Goal: Obtain resource: Download file/media

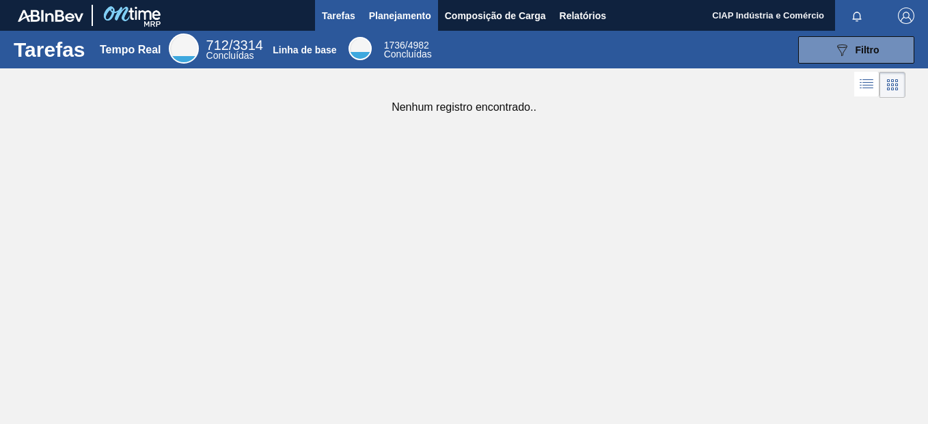
click at [375, 16] on span "Planejamento" at bounding box center [400, 16] width 62 height 16
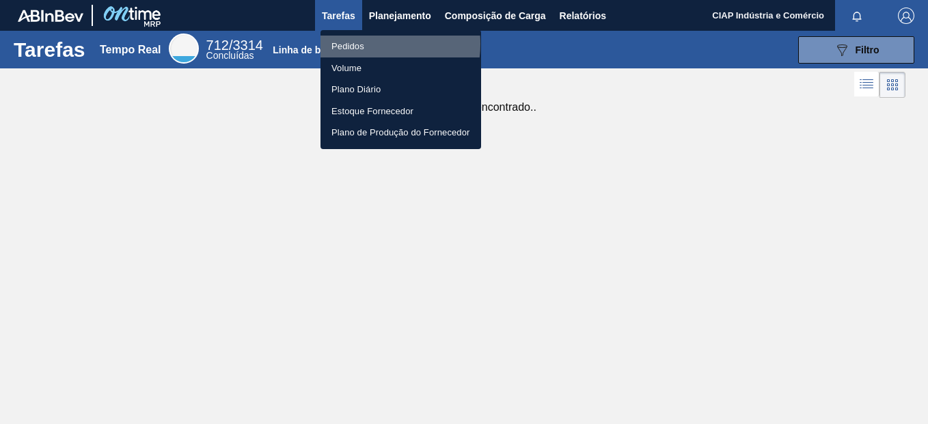
click at [364, 44] on li "Pedidos" at bounding box center [401, 47] width 161 height 22
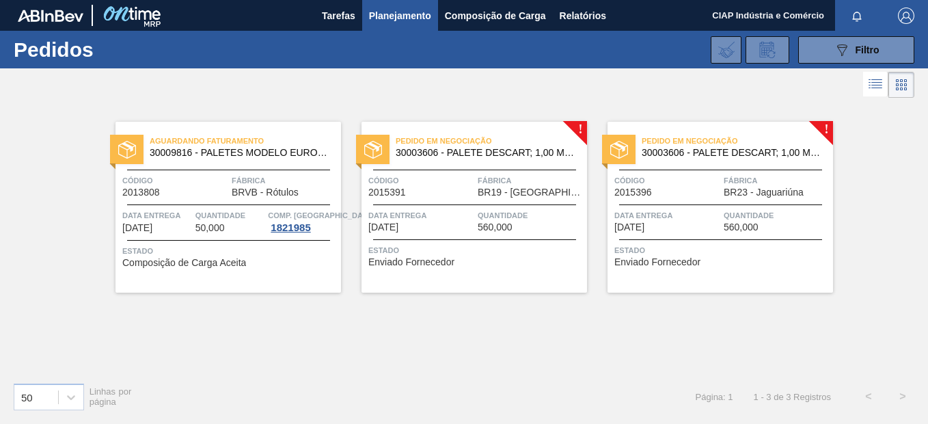
click at [485, 198] on div "Pedido em Negociação 30003606 - PALETE DESCART; 1,00 M;1,20 M;0,14 M;.; MAMÃ Có…" at bounding box center [475, 207] width 226 height 171
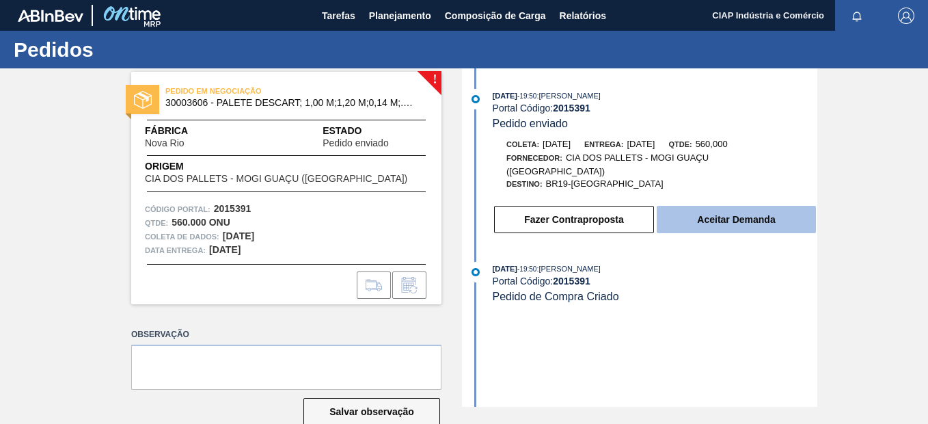
click at [722, 206] on button "Aceitar Demanda" at bounding box center [736, 219] width 159 height 27
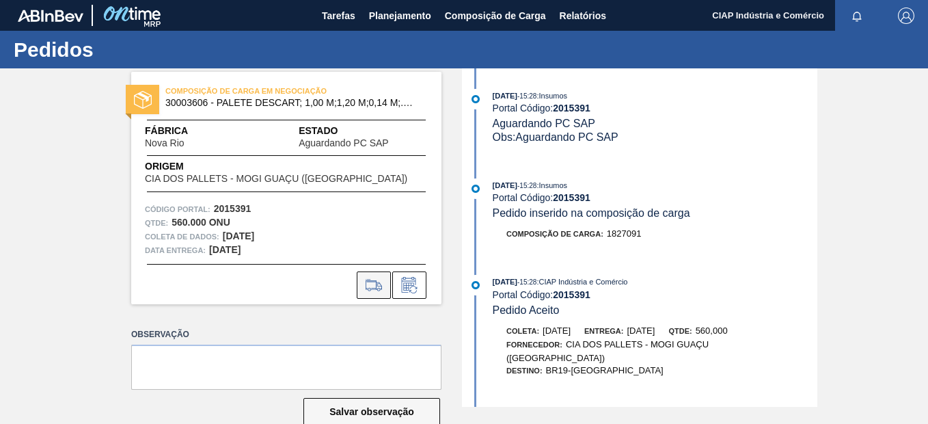
click at [371, 280] on icon at bounding box center [374, 285] width 22 height 16
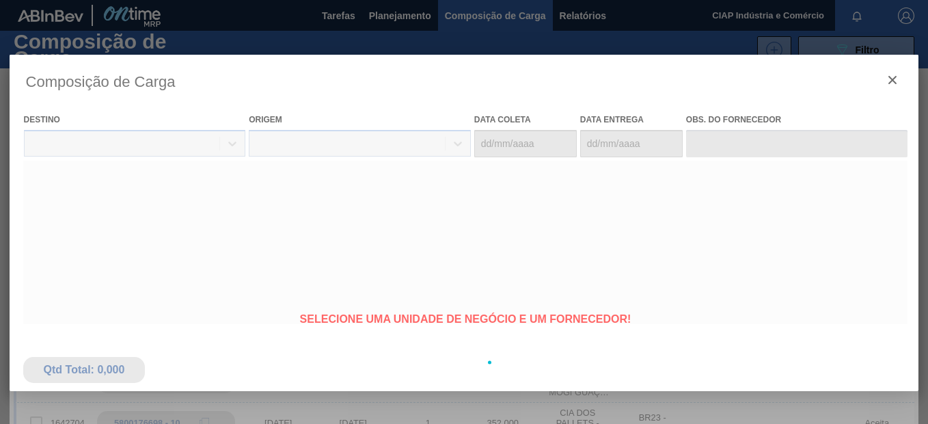
type coleta "22/09/2025"
type entrega "[DATE]"
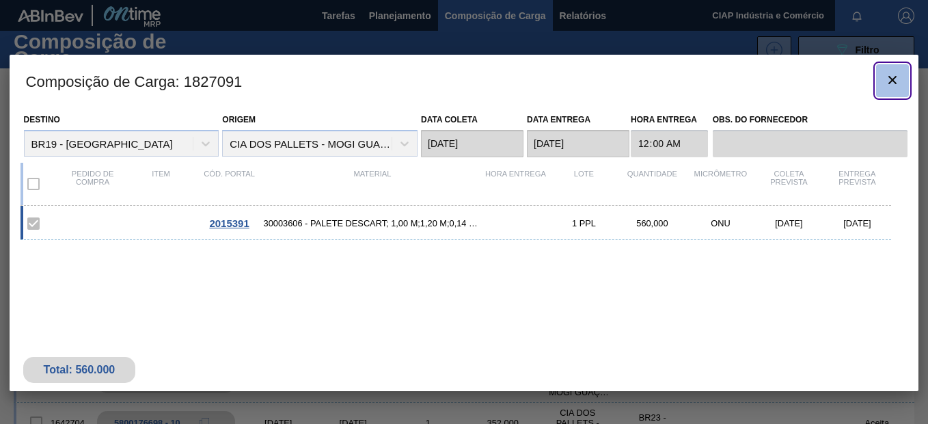
click at [891, 78] on icon "botão de ícone" at bounding box center [892, 80] width 8 height 8
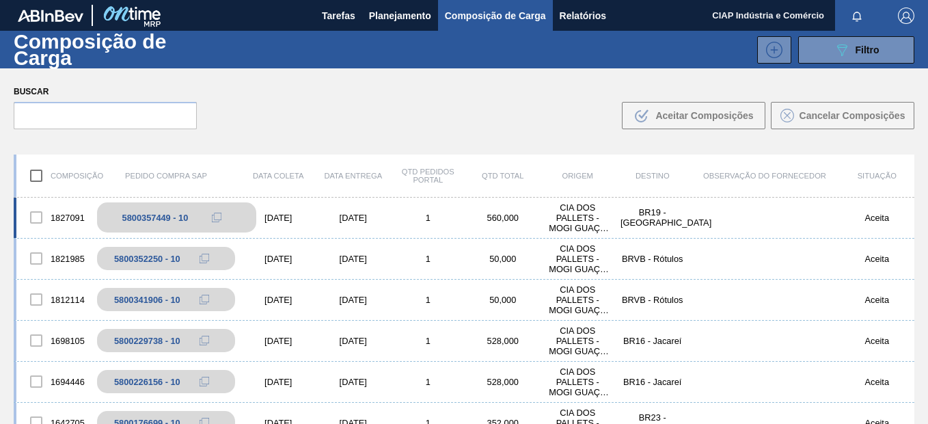
click at [165, 211] on div "5800357449 - 10" at bounding box center [176, 217] width 159 height 30
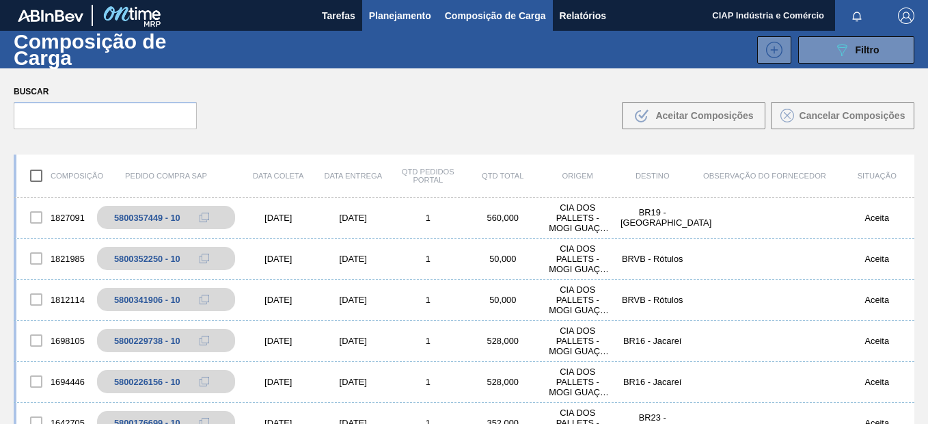
click at [395, 11] on span "Planejamento" at bounding box center [400, 16] width 62 height 16
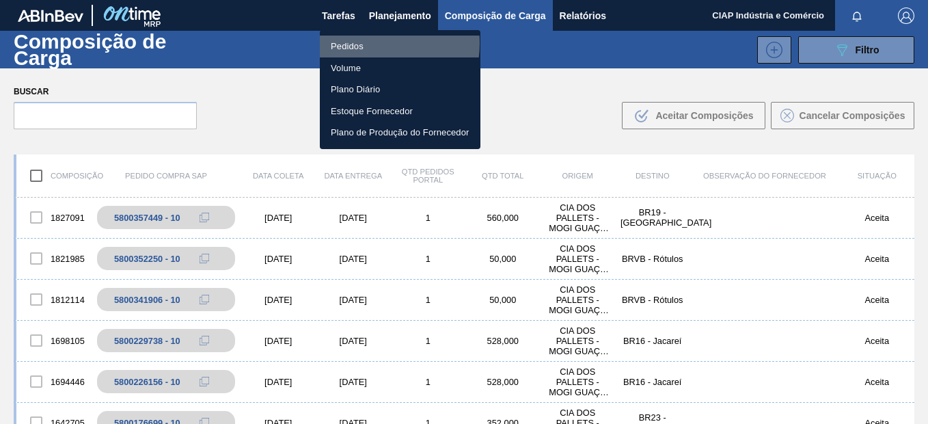
click at [365, 43] on li "Pedidos" at bounding box center [400, 47] width 161 height 22
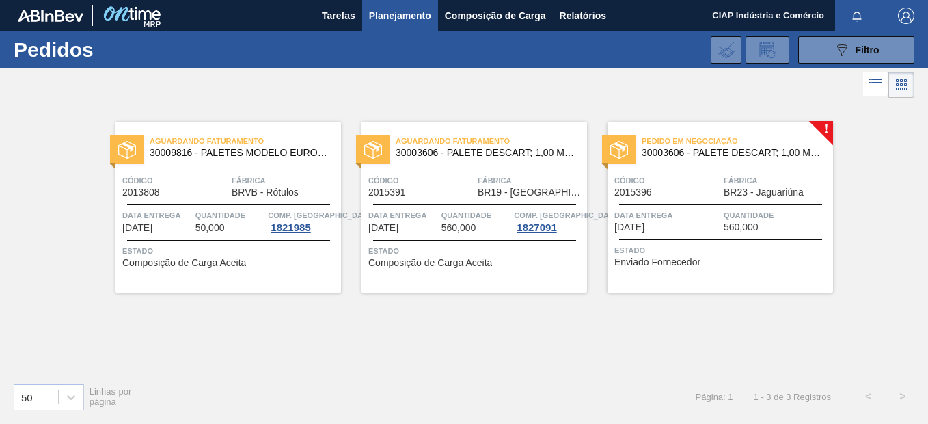
click at [711, 206] on div "Pedido em Negociação 30003606 - PALETE DESCART; 1,00 M;1,20 M;0,14 M;.; MAMÃ Có…" at bounding box center [721, 207] width 226 height 171
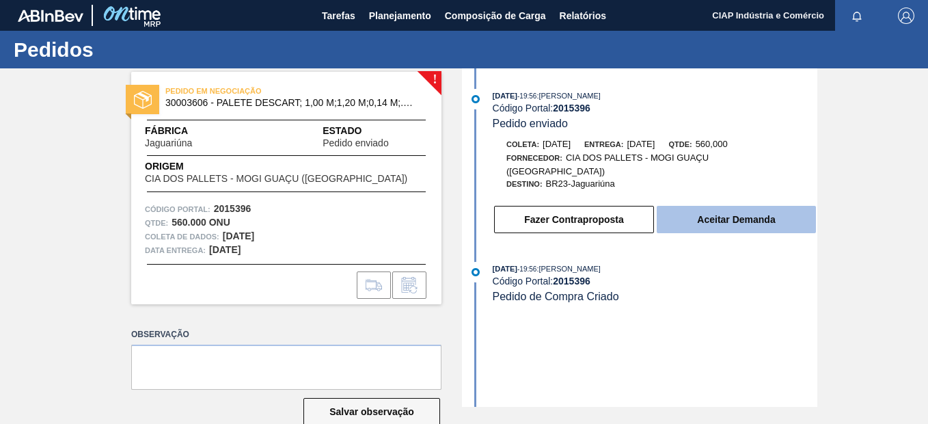
click at [702, 206] on button "Aceitar Demanda" at bounding box center [736, 219] width 159 height 27
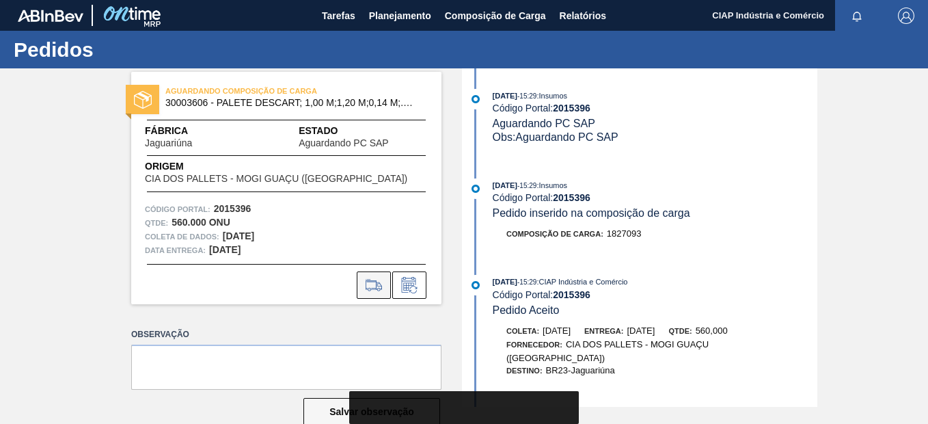
click at [364, 282] on icon at bounding box center [374, 285] width 22 height 16
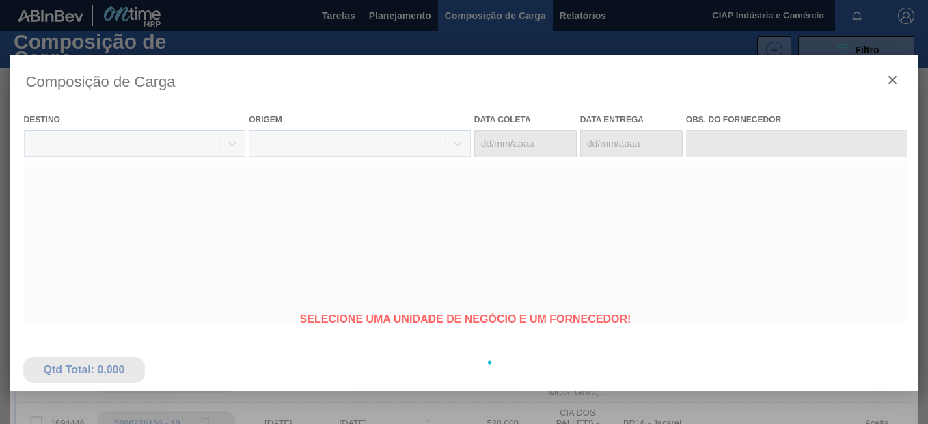
type coleta "[DATE]"
type entrega "[DATE]"
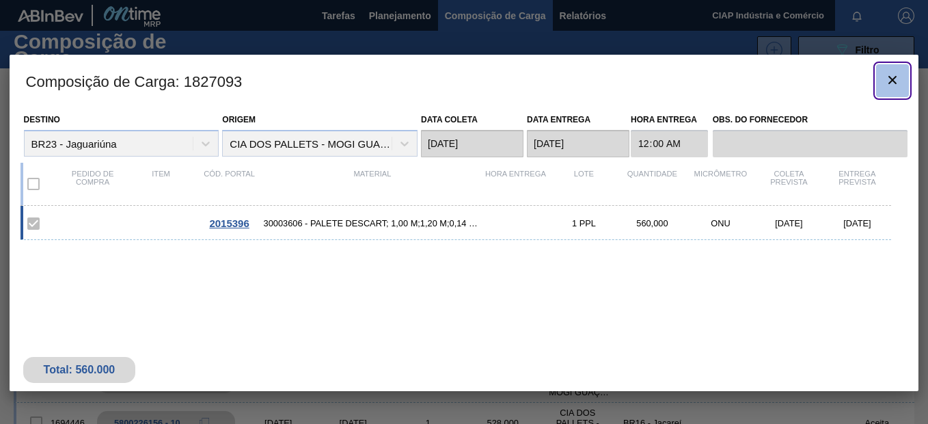
click at [892, 77] on icon "botão de ícone" at bounding box center [892, 80] width 16 height 16
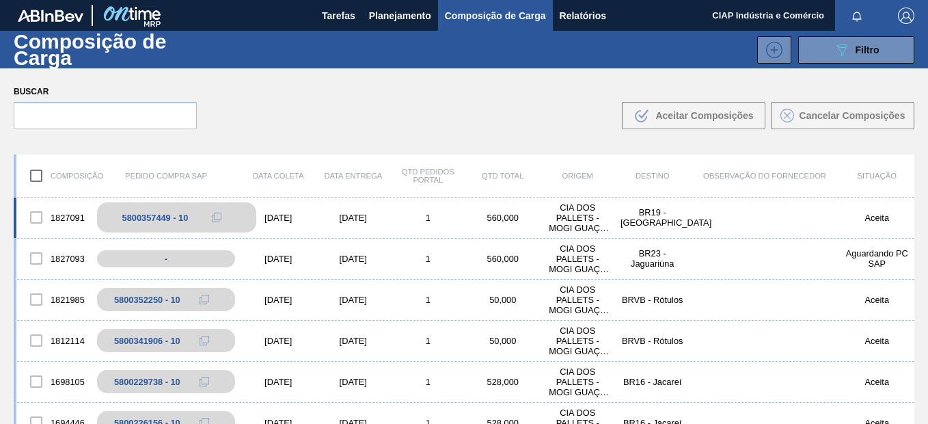
click at [151, 214] on div "5800357449 - 10" at bounding box center [155, 218] width 66 height 10
drag, startPoint x: 151, startPoint y: 214, endPoint x: 239, endPoint y: 220, distance: 87.7
click at [239, 220] on div "5800357449 - 10" at bounding box center [176, 217] width 159 height 30
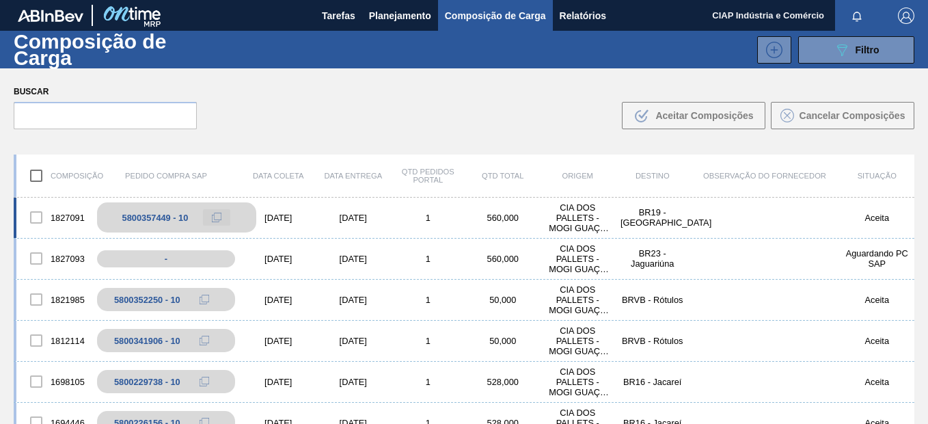
click at [217, 217] on icon at bounding box center [217, 218] width 10 height 10
click at [563, 217] on div "CIA DOS PALLETS - MOGI GUAÇU ([GEOGRAPHIC_DATA])" at bounding box center [578, 217] width 75 height 31
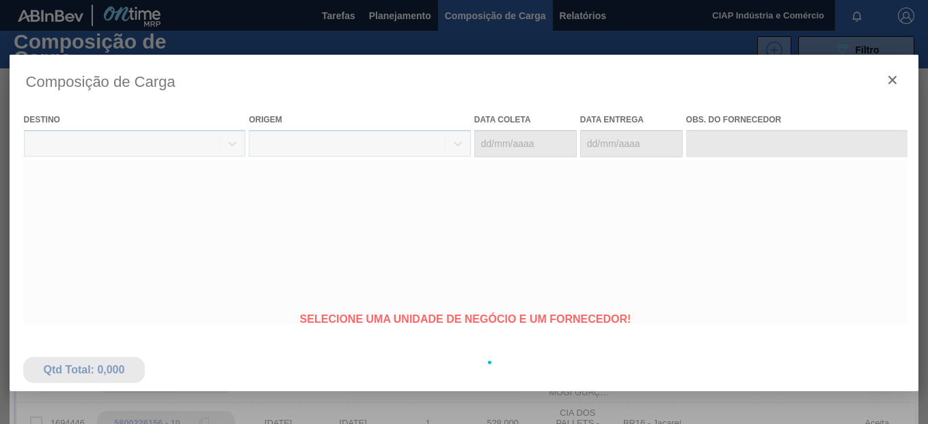
type coleta "[DATE]"
type entrega "[DATE]"
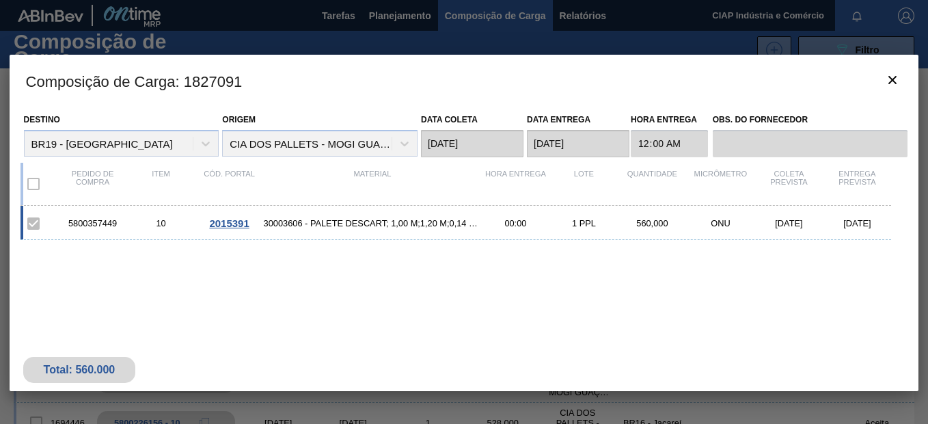
click at [97, 219] on div "5800357449" at bounding box center [93, 223] width 68 height 10
drag, startPoint x: 97, startPoint y: 219, endPoint x: 206, endPoint y: 290, distance: 130.4
click at [206, 290] on div "5800357449 10 2015391 30003606 - PALETE DESCART; 1,00 M;1,20 M;0,14 M;.; MAMÃ 0…" at bounding box center [462, 286] width 882 height 161
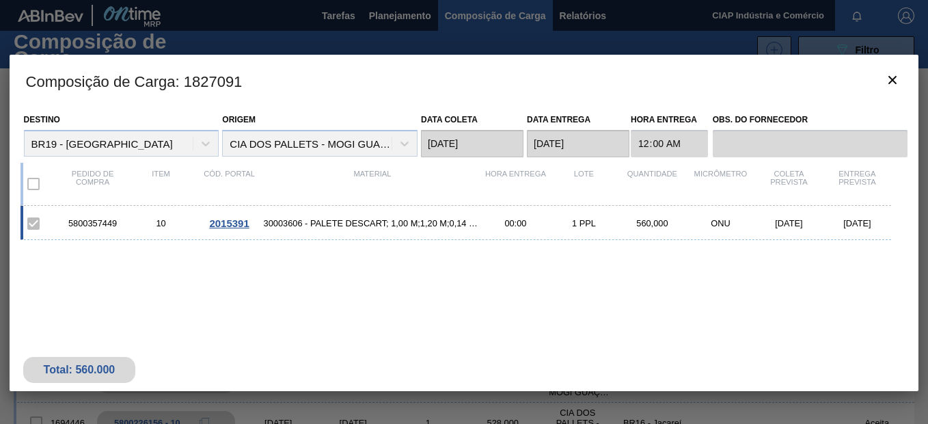
click at [94, 219] on div "5800357449" at bounding box center [93, 223] width 68 height 10
click at [890, 78] on icon "botão de ícone" at bounding box center [892, 80] width 16 height 16
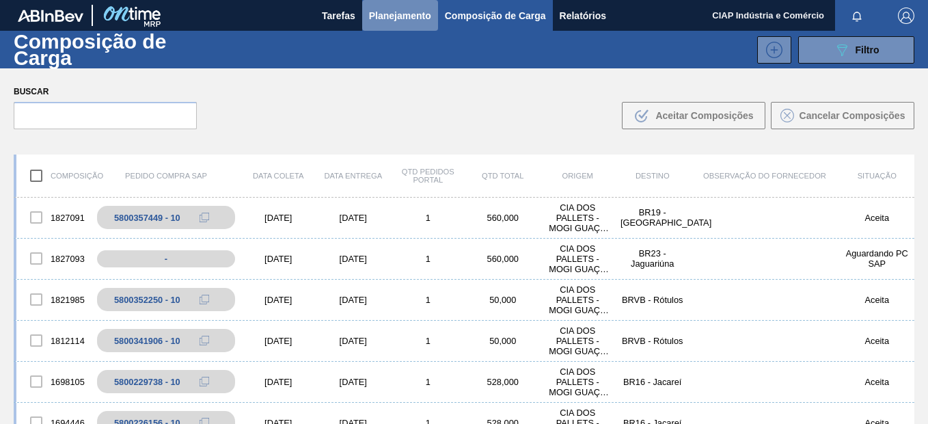
click at [392, 13] on span "Planejamento" at bounding box center [400, 16] width 62 height 16
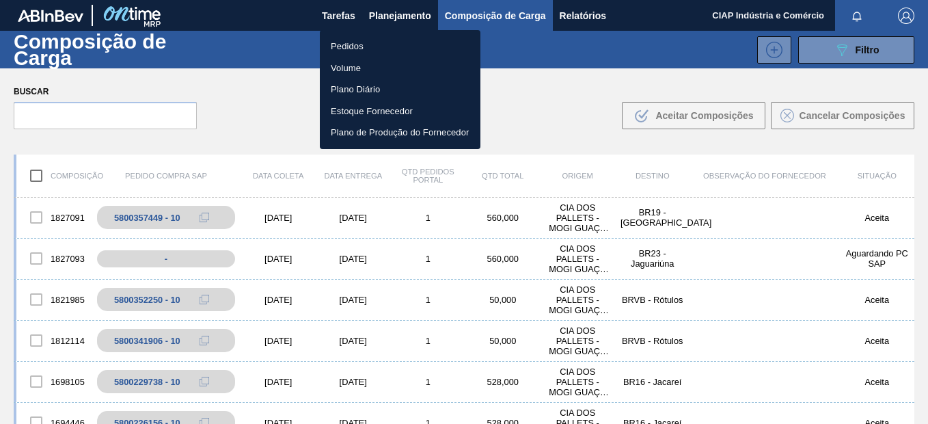
click at [359, 44] on li "Pedidos" at bounding box center [400, 47] width 161 height 22
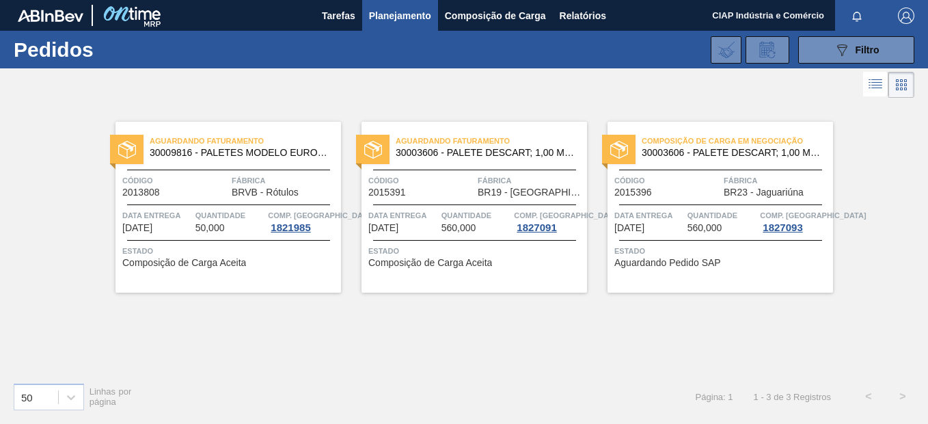
click at [457, 191] on div "Código 2015391" at bounding box center [421, 186] width 106 height 24
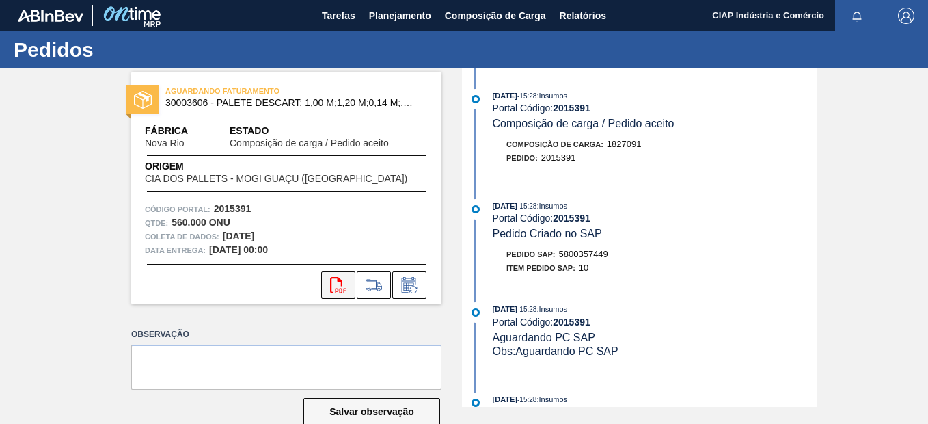
click at [337, 279] on icon at bounding box center [338, 285] width 16 height 16
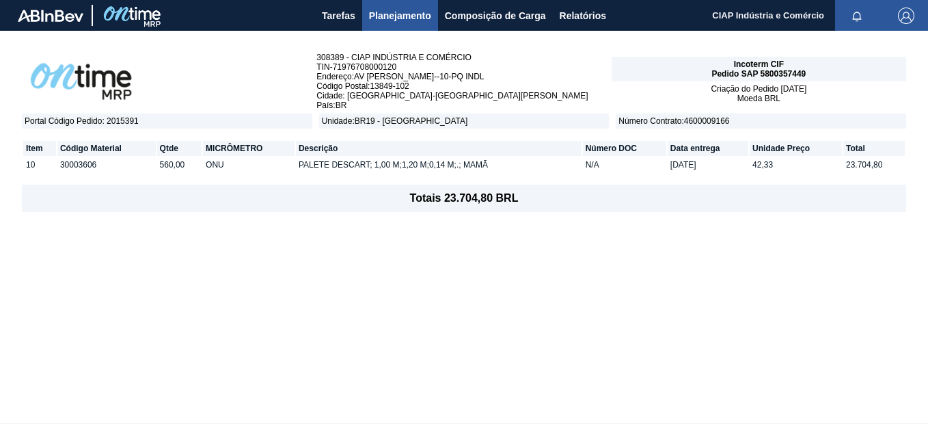
click at [382, 10] on span "Planejamento" at bounding box center [400, 16] width 62 height 16
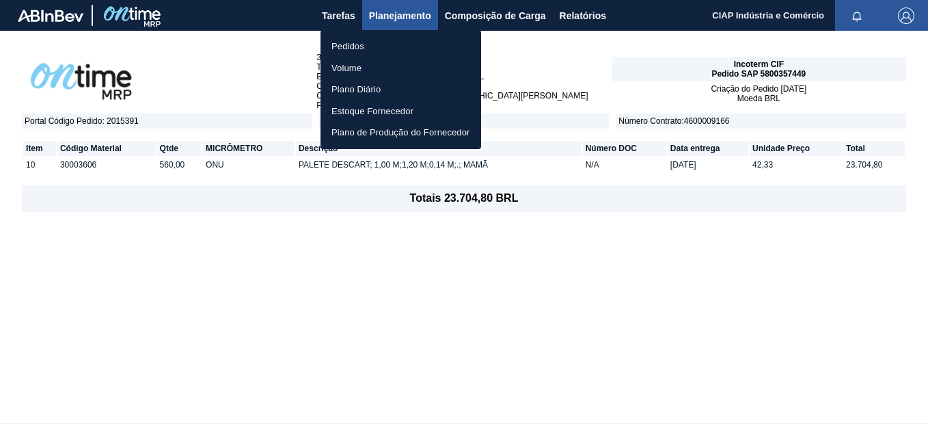
click at [355, 46] on li "Pedidos" at bounding box center [401, 47] width 161 height 22
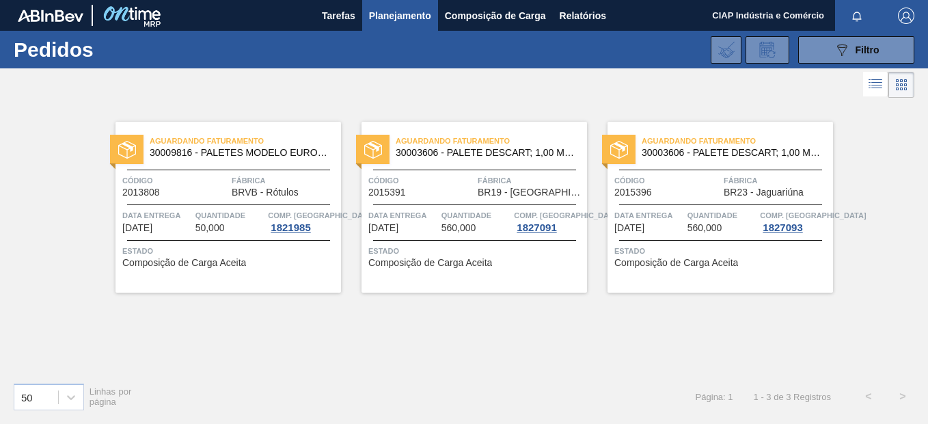
click at [720, 224] on span "560,000" at bounding box center [705, 228] width 35 height 10
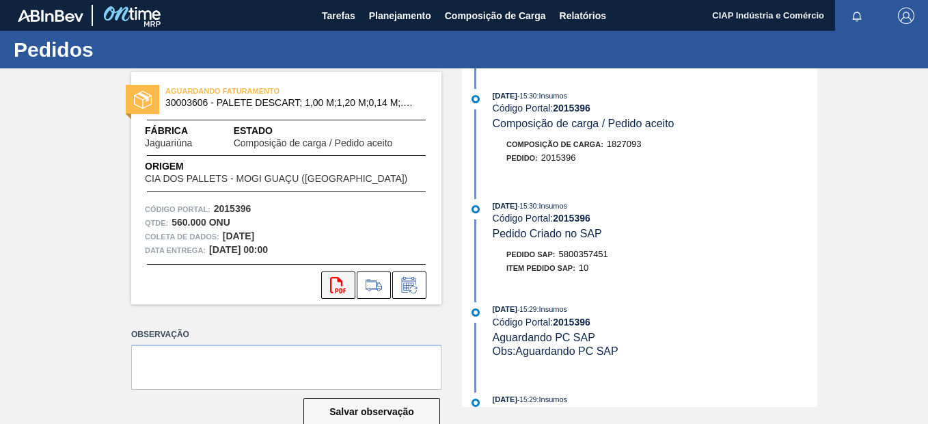
click at [336, 286] on icon "svg{fill:#ff0000}" at bounding box center [338, 285] width 16 height 16
